Goal: Task Accomplishment & Management: Complete application form

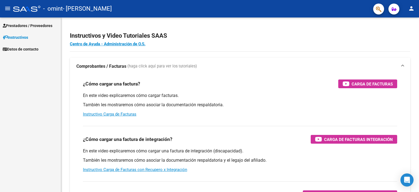
click at [44, 26] on span "Prestadores / Proveedores" at bounding box center [28, 26] width 50 height 6
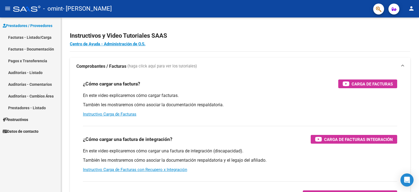
click at [39, 40] on link "Facturas - Listado/Carga" at bounding box center [30, 37] width 61 height 12
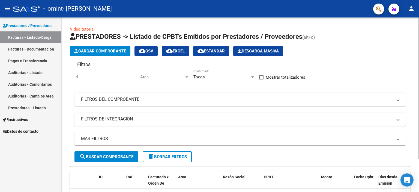
click at [118, 52] on span "Cargar Comprobante" at bounding box center [100, 51] width 52 height 5
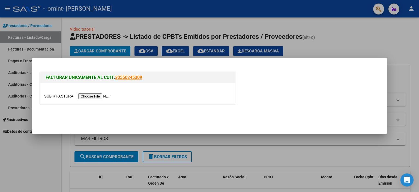
click at [104, 96] on input "file" at bounding box center [78, 96] width 69 height 6
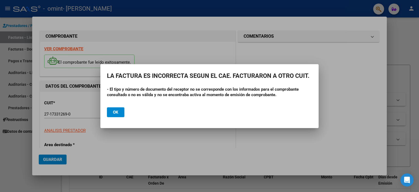
click at [119, 114] on button "Ok" at bounding box center [115, 112] width 17 height 10
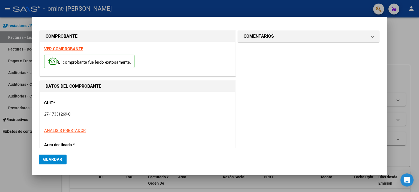
click at [9, 165] on div at bounding box center [209, 96] width 419 height 192
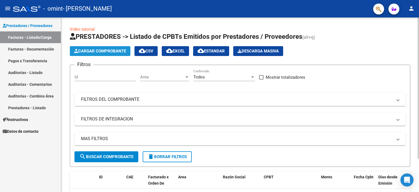
click at [115, 52] on span "Cargar Comprobante" at bounding box center [100, 51] width 52 height 5
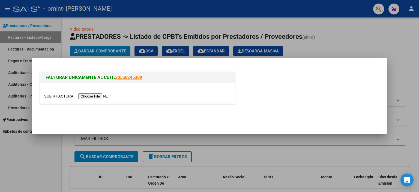
click at [106, 97] on input "file" at bounding box center [78, 96] width 69 height 6
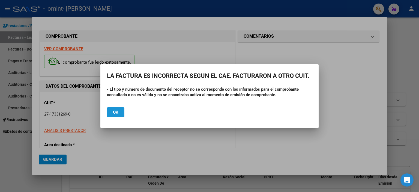
click at [118, 112] on span "Ok" at bounding box center [115, 112] width 5 height 5
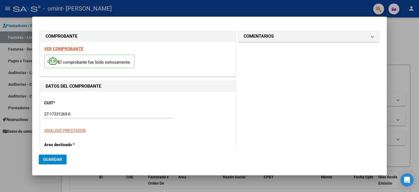
click at [14, 164] on div at bounding box center [209, 96] width 419 height 192
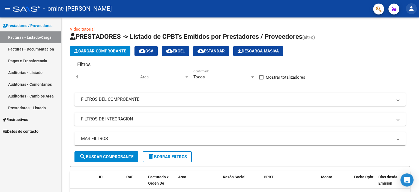
click at [412, 9] on mat-icon "person" at bounding box center [411, 8] width 7 height 7
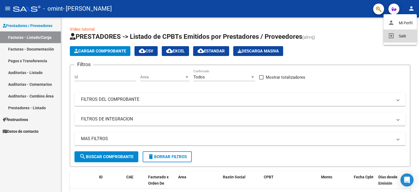
click at [402, 33] on button "exit_to_app Salir" at bounding box center [399, 35] width 33 height 13
